Goal: Task Accomplishment & Management: Use online tool/utility

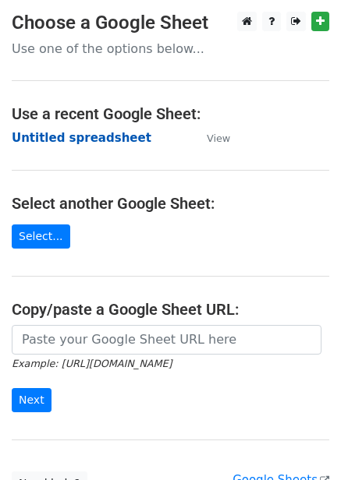
click at [100, 143] on strong "Untitled spreadsheet" at bounding box center [82, 138] width 140 height 14
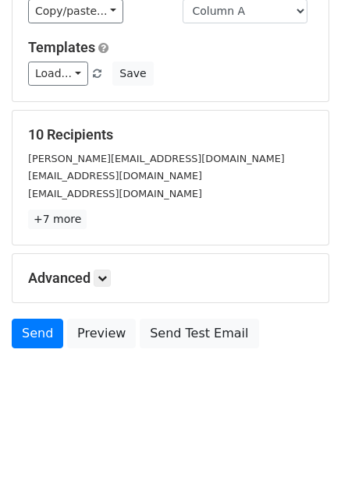
scroll to position [126, 0]
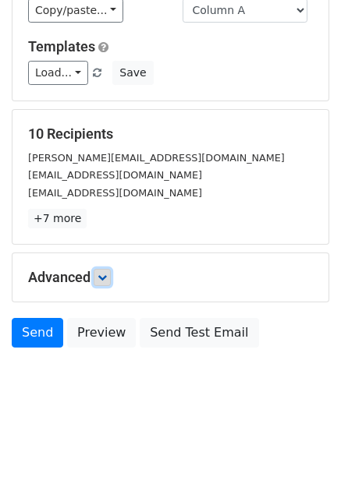
click at [104, 277] on icon at bounding box center [101, 277] width 9 height 9
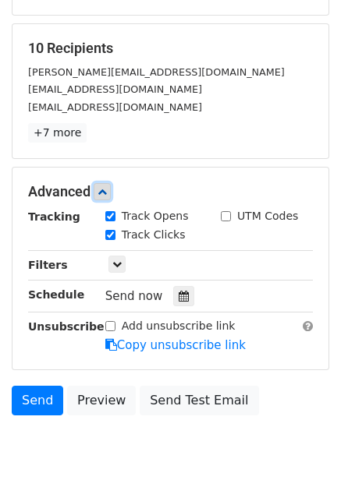
scroll to position [278, 0]
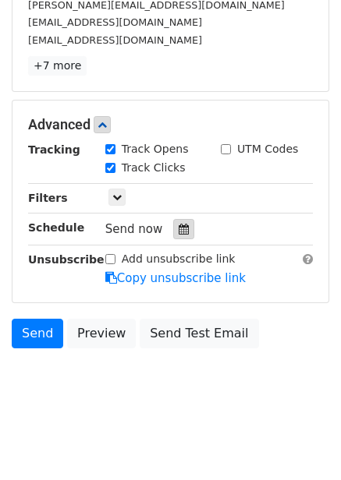
click at [173, 226] on div at bounding box center [183, 229] width 21 height 20
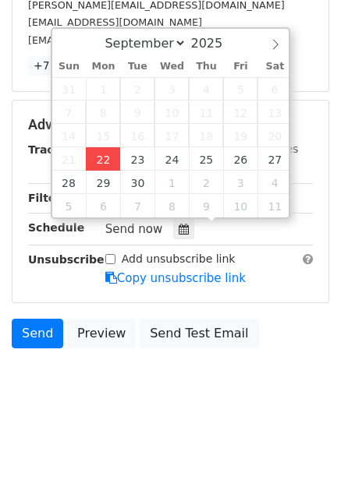
type input "2025-09-22 12:00"
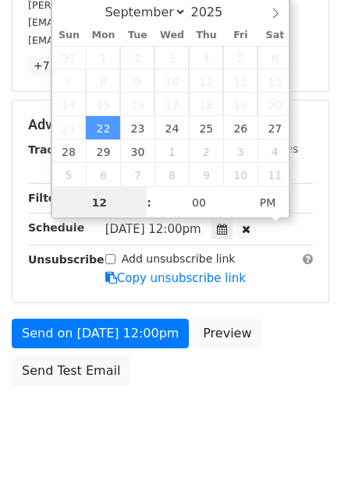
scroll to position [1, 0]
type input "4"
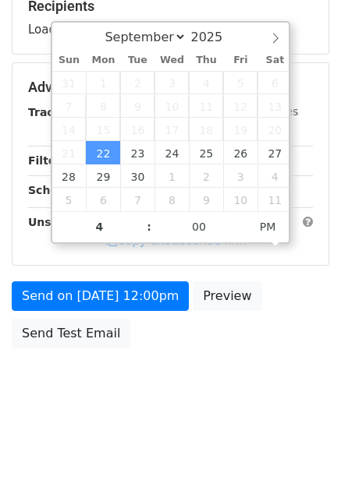
type input "2025-09-22 16:00"
click at [188, 369] on body "New Campaign Daily emails left: 50 Google Sheet: Untitled spreadsheet Variables…" at bounding box center [170, 88] width 341 height 661
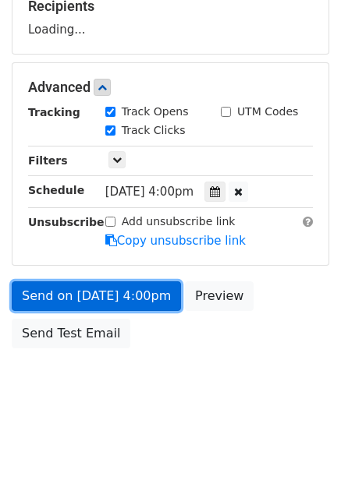
click at [145, 304] on link "Send on Sep 22 at 4:00pm" at bounding box center [96, 297] width 169 height 30
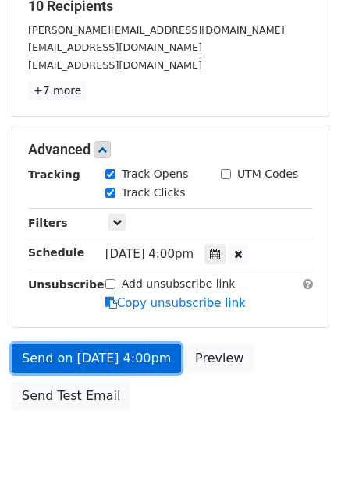
click at [129, 346] on link "Send on Sep 22 at 4:00pm" at bounding box center [96, 359] width 169 height 30
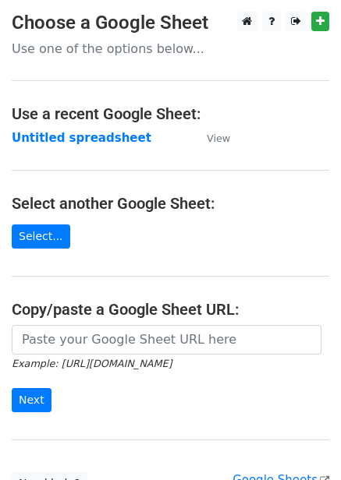
click at [99, 131] on strong "Untitled spreadsheet" at bounding box center [82, 138] width 140 height 14
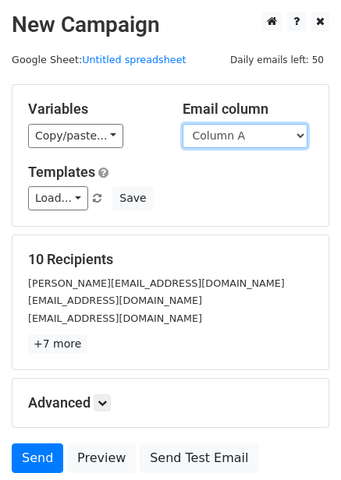
click at [257, 126] on select "Column A Column B Column C Column D Column E Column F" at bounding box center [245, 136] width 125 height 24
select select "Column B"
click at [183, 124] on select "Column A Column B Column C Column D Column E Column F" at bounding box center [245, 136] width 125 height 24
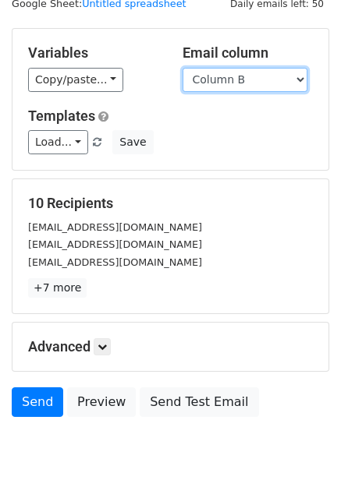
scroll to position [126, 0]
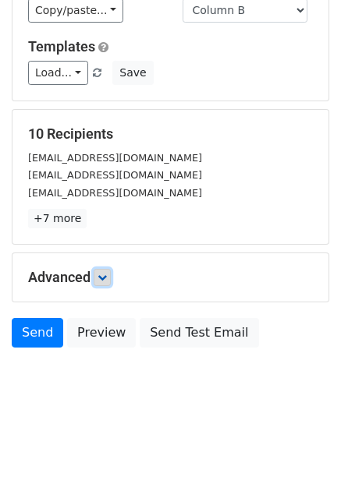
click at [111, 278] on link at bounding box center [102, 277] width 17 height 17
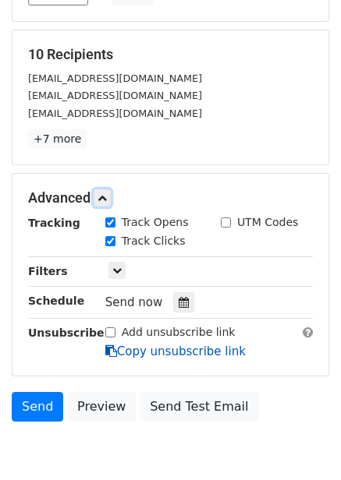
scroll to position [278, 0]
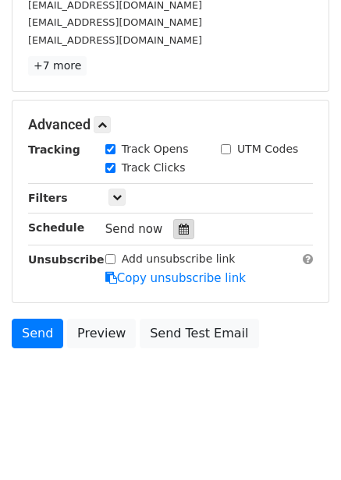
click at [173, 225] on div at bounding box center [183, 229] width 21 height 20
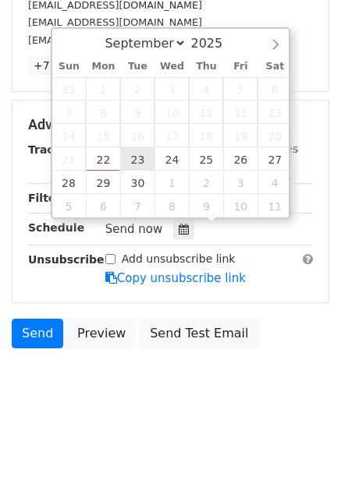
type input "2025-09-23 12:00"
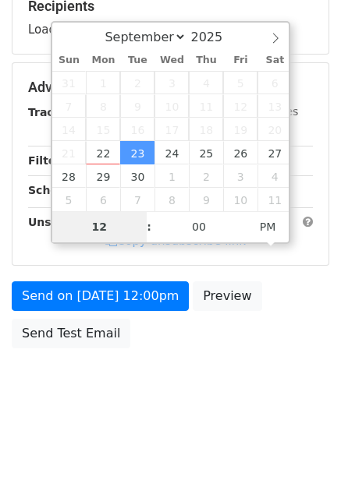
type input "5"
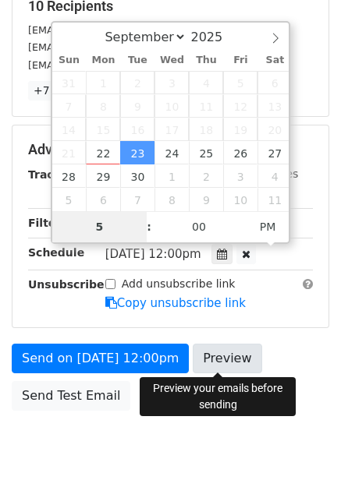
scroll to position [278, 0]
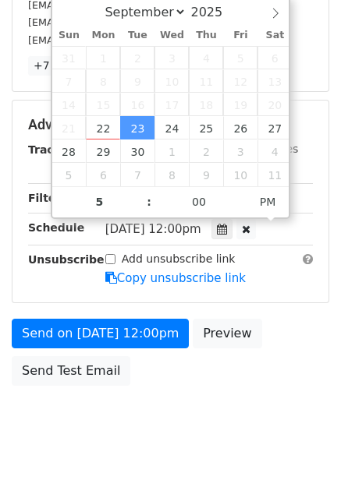
type input "2025-09-23 17:00"
click at [299, 341] on div "Send on Sep 23 at 12:00pm Preview Send Test Email" at bounding box center [170, 356] width 341 height 75
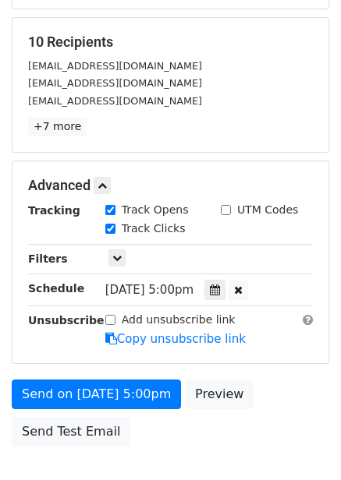
scroll to position [316, 0]
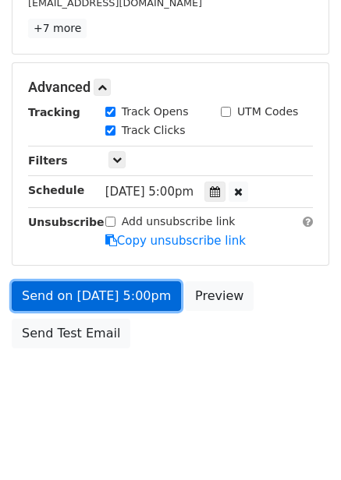
click at [139, 302] on link "Send on Sep 23 at 5:00pm" at bounding box center [96, 297] width 169 height 30
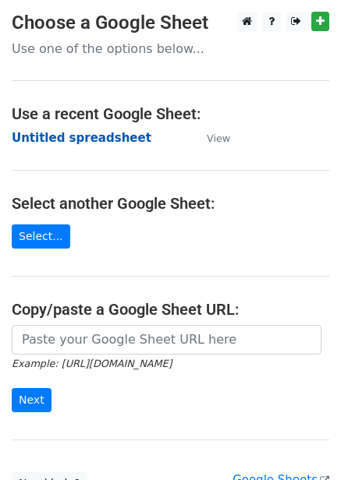
click at [113, 131] on strong "Untitled spreadsheet" at bounding box center [82, 138] width 140 height 14
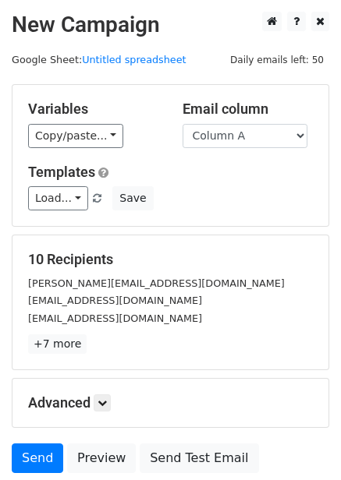
click at [256, 118] on div "Email column Column A Column B Column C Column D Column E Column F" at bounding box center [248, 125] width 154 height 48
click at [250, 142] on select "Column A Column B Column C Column D Column E Column F" at bounding box center [245, 136] width 125 height 24
select select "Column C"
click at [183, 124] on select "Column A Column B Column C Column D Column E Column F" at bounding box center [245, 136] width 125 height 24
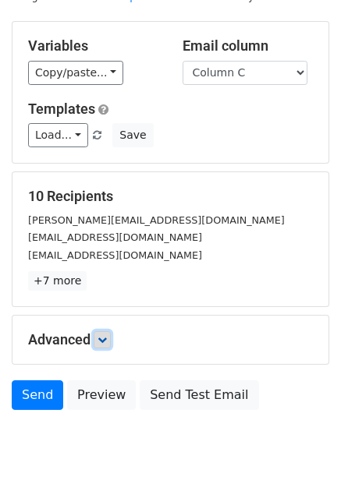
click at [107, 335] on icon at bounding box center [101, 339] width 9 height 9
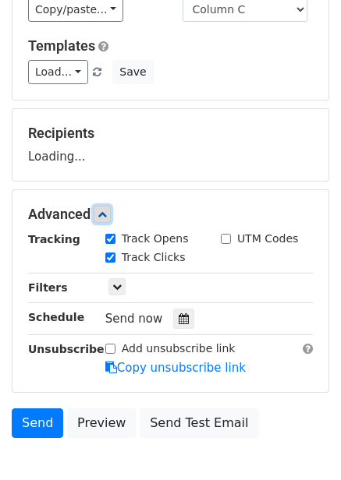
scroll to position [202, 0]
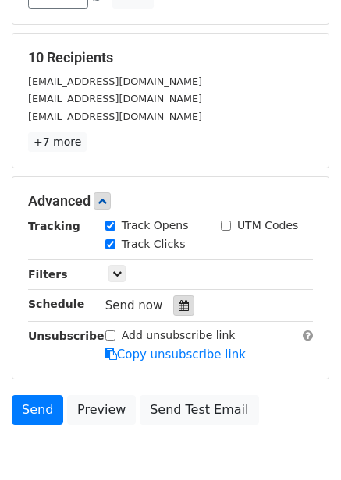
click at [173, 312] on div at bounding box center [183, 306] width 21 height 20
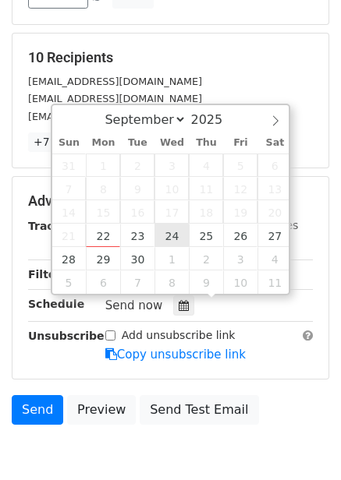
type input "2025-09-24 12:00"
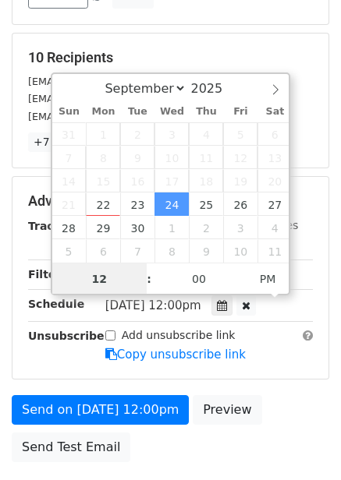
scroll to position [1, 0]
type input "6"
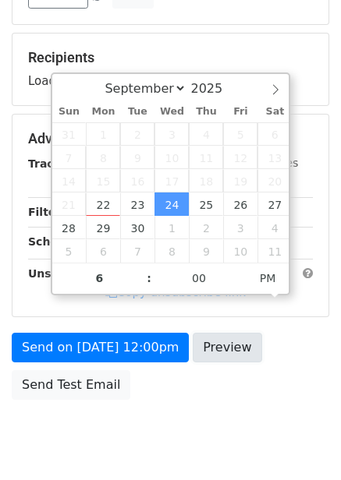
type input "2025-09-24 18:00"
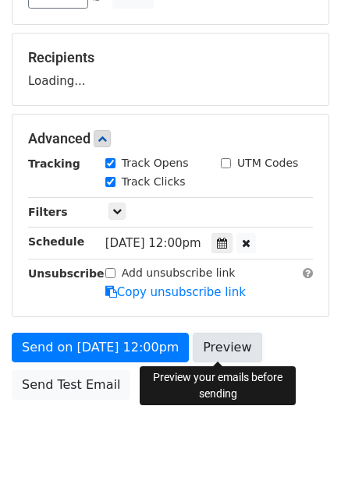
click at [193, 346] on link "Preview" at bounding box center [227, 348] width 69 height 30
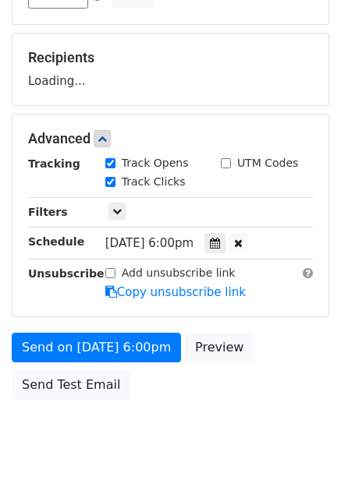
click at [270, 374] on div "Send on Sep 24 at 6:00pm Preview Send Test Email" at bounding box center [170, 370] width 341 height 75
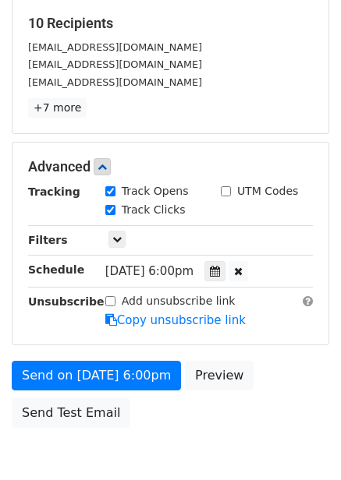
scroll to position [253, 0]
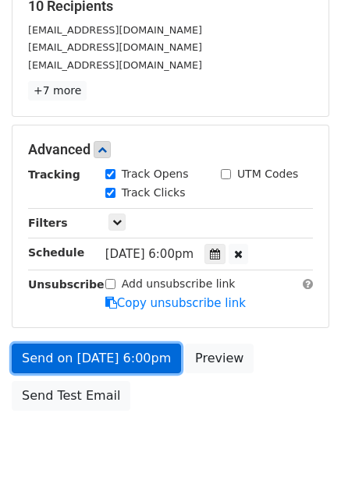
click at [136, 346] on link "Send on Sep 24 at 6:00pm" at bounding box center [96, 359] width 169 height 30
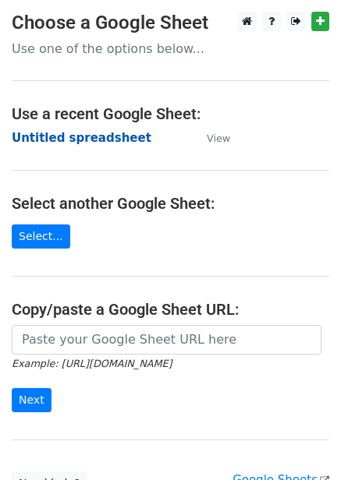
click at [108, 144] on strong "Untitled spreadsheet" at bounding box center [82, 138] width 140 height 14
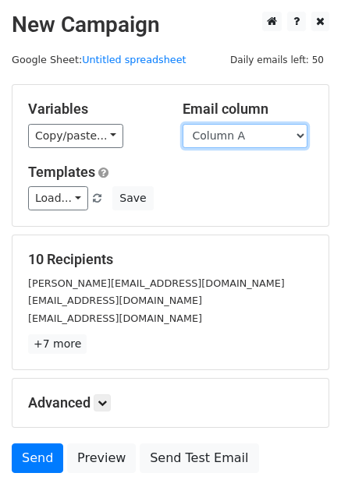
drag, startPoint x: 239, startPoint y: 135, endPoint x: 241, endPoint y: 147, distance: 11.9
click at [239, 135] on select "Column A Column B Column C Column D Column E Column F" at bounding box center [245, 136] width 125 height 24
select select "Column D"
click at [183, 124] on select "Column A Column B Column C Column D Column E Column F" at bounding box center [245, 136] width 125 height 24
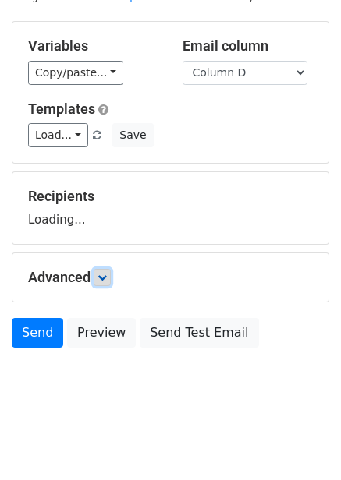
click at [103, 278] on icon at bounding box center [101, 277] width 9 height 9
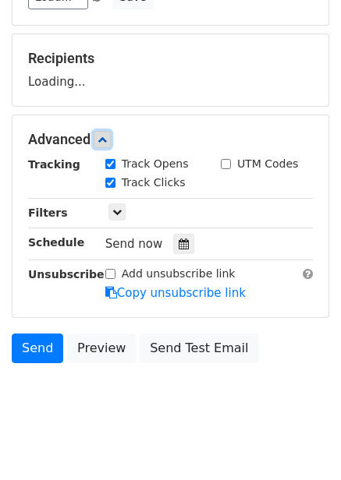
scroll to position [212, 0]
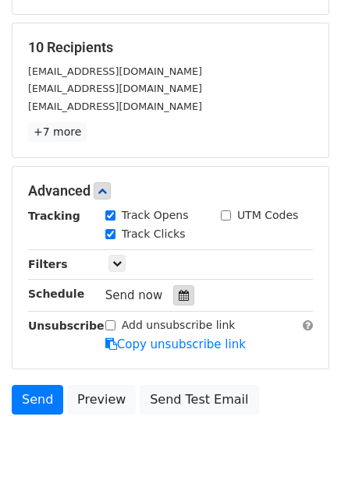
click at [174, 302] on div at bounding box center [183, 295] width 21 height 20
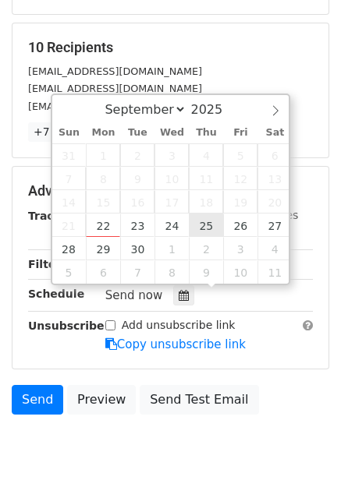
type input "[DATE] 12:00"
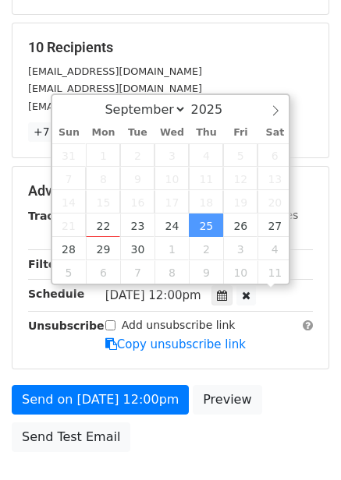
scroll to position [1, 0]
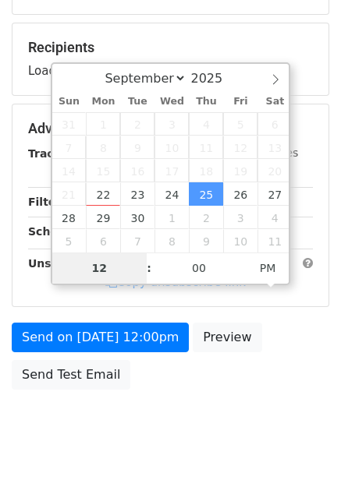
type input "7"
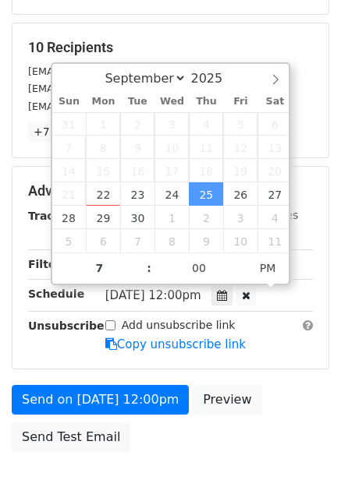
type input "[DATE] 19:00"
click at [282, 376] on form "Variables Copy/paste... {{Column A}} {{Column B}} {{Column C}} {{Column D}} {{C…" at bounding box center [170, 166] width 317 height 588
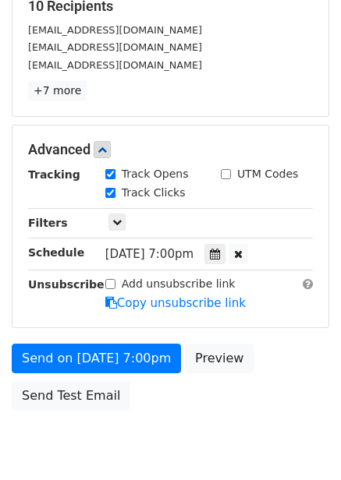
scroll to position [316, 0]
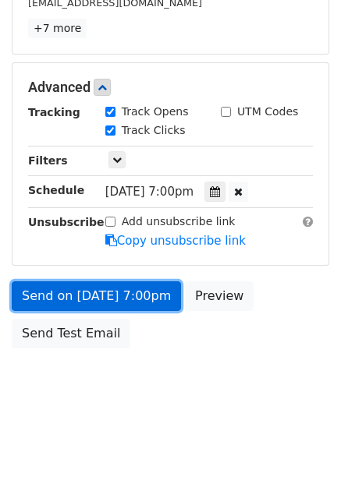
click at [150, 303] on link "Send on [DATE] 7:00pm" at bounding box center [96, 297] width 169 height 30
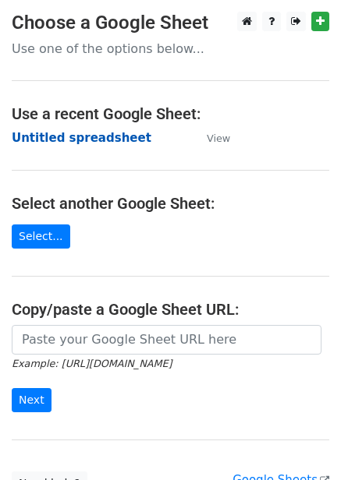
click at [97, 137] on strong "Untitled spreadsheet" at bounding box center [82, 138] width 140 height 14
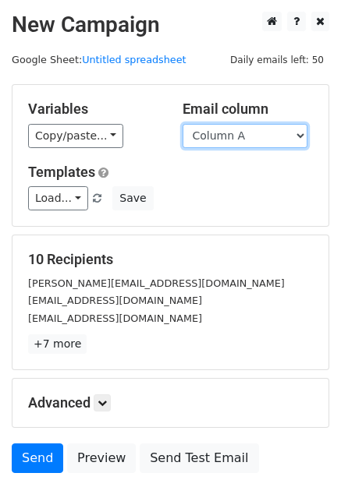
click at [250, 138] on select "Column A Column B Column C Column D Column E Column F" at bounding box center [245, 136] width 125 height 24
select select "Column E"
click at [183, 124] on select "Column A Column B Column C Column D Column E Column F" at bounding box center [245, 136] width 125 height 24
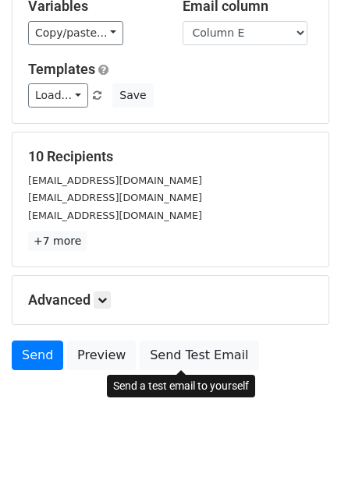
scroll to position [126, 0]
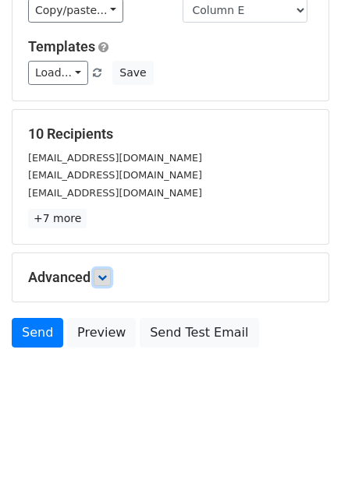
click at [107, 270] on link at bounding box center [102, 277] width 17 height 17
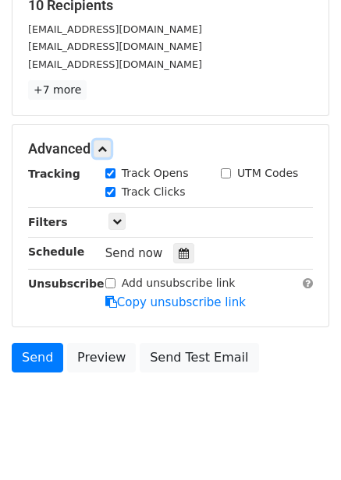
scroll to position [268, 0]
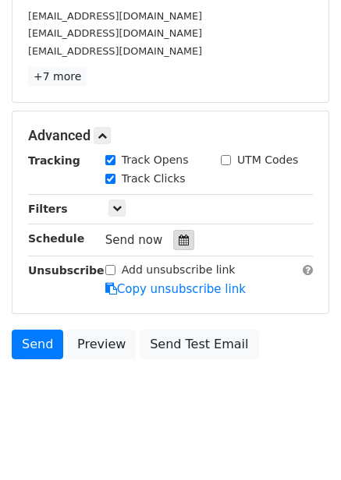
click at [173, 248] on div at bounding box center [183, 240] width 21 height 20
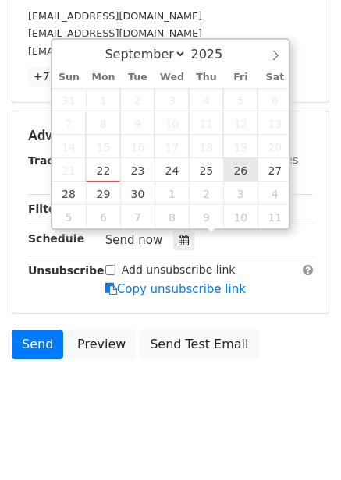
type input "2025-09-26 12:00"
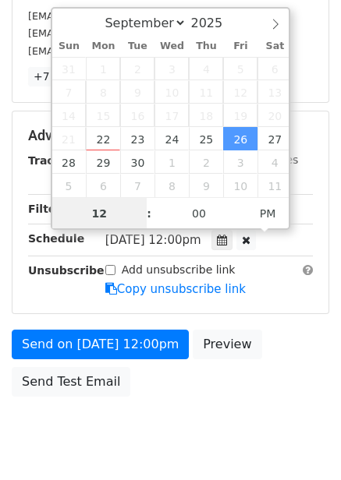
scroll to position [1, 0]
type input "8"
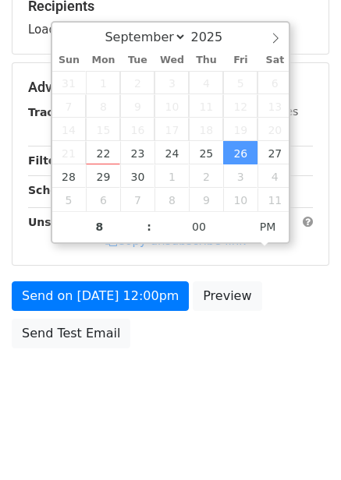
type input "2025-09-26 20:00"
click at [253, 364] on body "New Campaign Daily emails left: 50 Google Sheet: Untitled spreadsheet Variables…" at bounding box center [170, 88] width 341 height 661
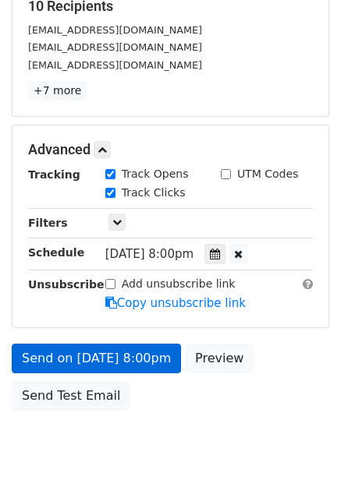
scroll to position [276, 0]
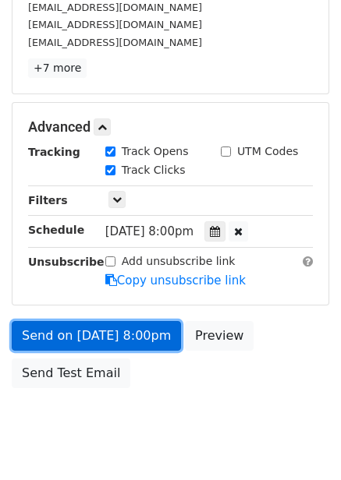
drag, startPoint x: 145, startPoint y: 335, endPoint x: 145, endPoint y: 351, distance: 15.6
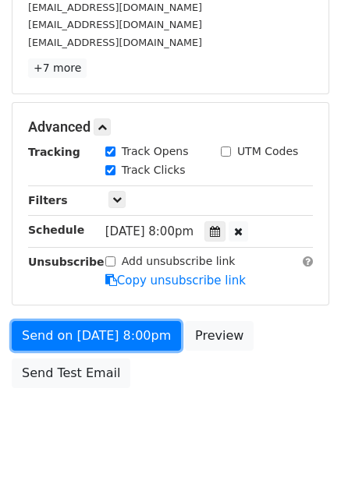
click at [145, 336] on link "Send on Sep 26 at 8:00pm" at bounding box center [96, 336] width 169 height 30
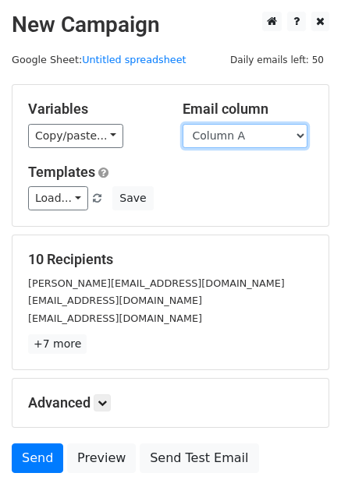
click at [253, 140] on select "Column A Column B Column C Column D Column E Column F" at bounding box center [245, 136] width 125 height 24
select select "Column F"
click at [183, 124] on select "Column A Column B Column C Column D Column E Column F" at bounding box center [245, 136] width 125 height 24
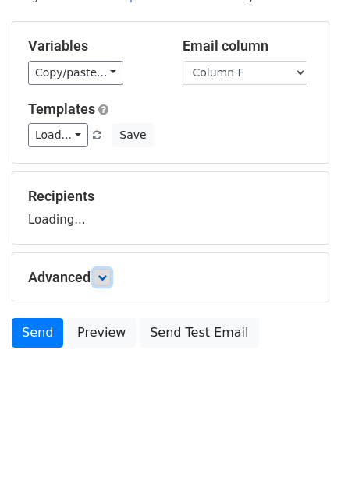
click at [103, 275] on icon at bounding box center [101, 277] width 9 height 9
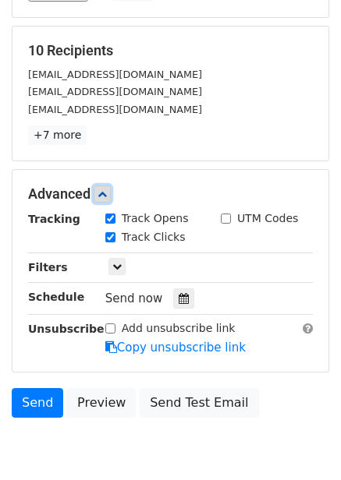
scroll to position [213, 0]
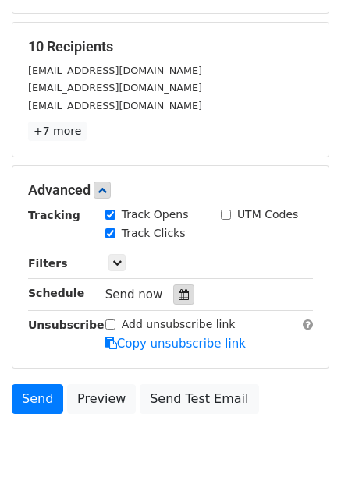
click at [179, 294] on icon at bounding box center [184, 294] width 10 height 11
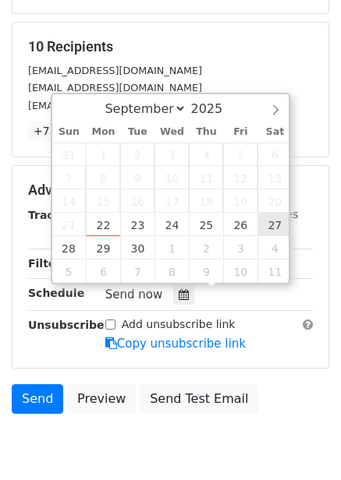
type input "2025-09-27 12:00"
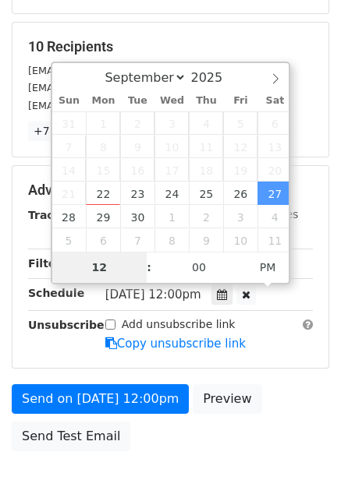
type input "9"
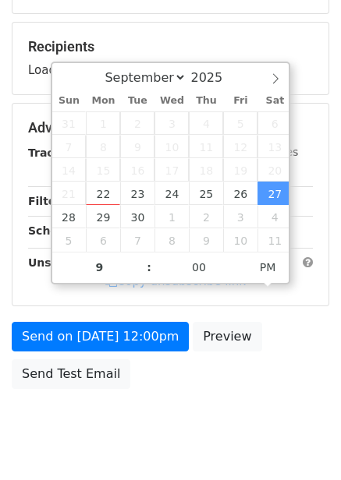
type input "2025-09-27 21:00"
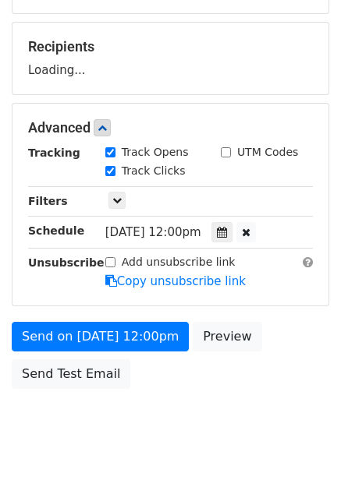
click at [257, 365] on div "Send on Sep 27 at 12:00pm Preview Send Test Email" at bounding box center [170, 359] width 341 height 75
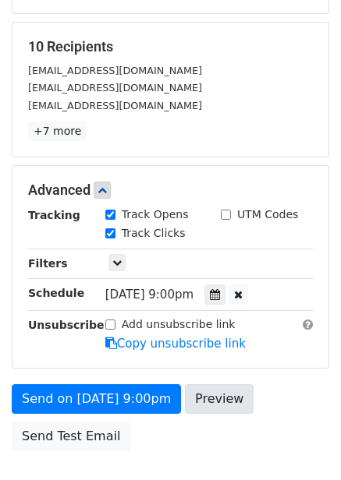
scroll to position [253, 0]
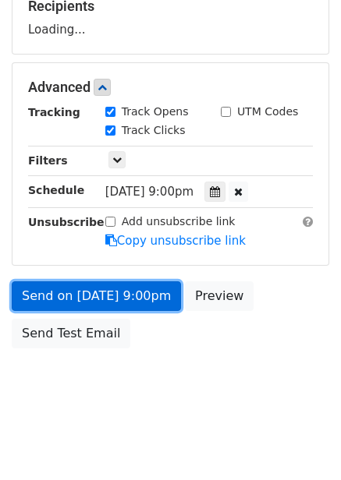
click at [131, 299] on link "Send on Sep 27 at 9:00pm" at bounding box center [96, 297] width 169 height 30
